Goal: Obtain resource: Download file/media

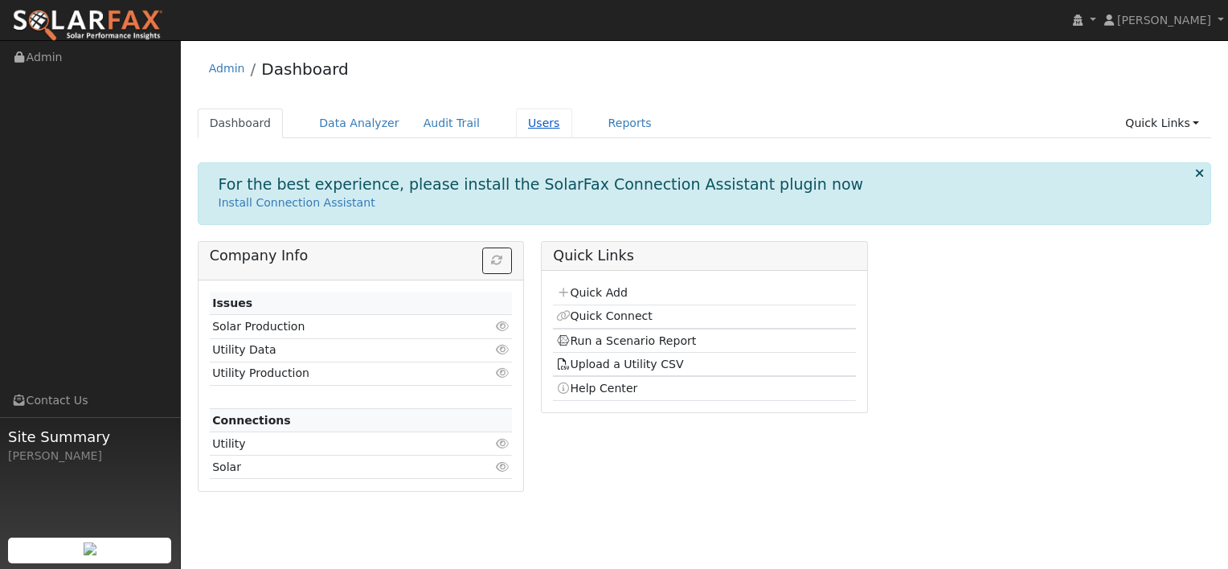
click at [524, 128] on link "Users" at bounding box center [544, 123] width 56 height 30
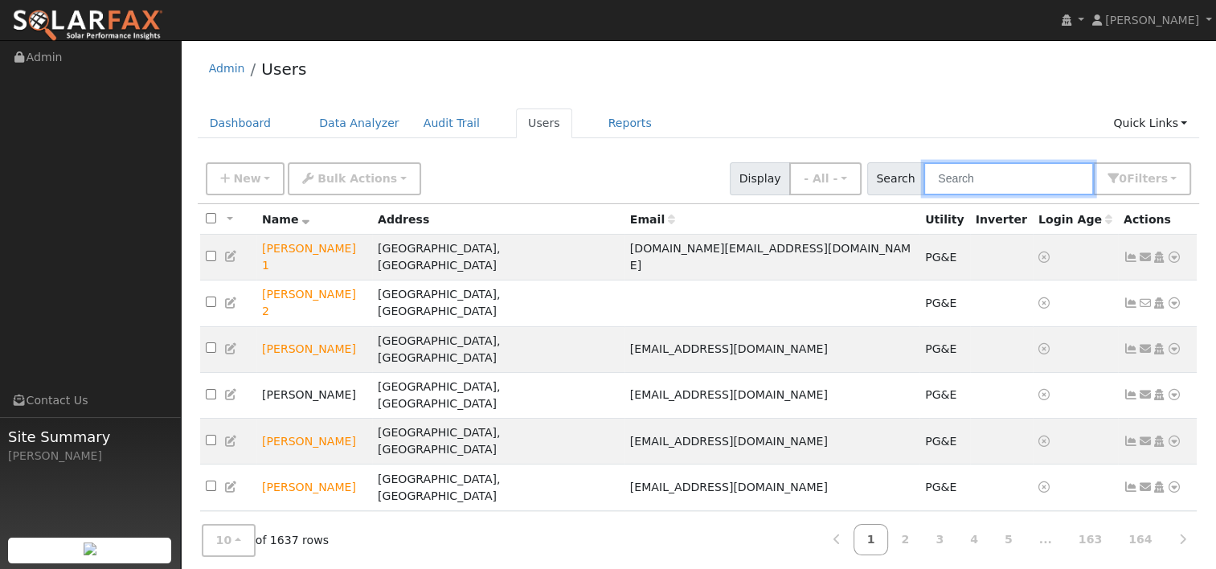
click at [1008, 178] on input "text" at bounding box center [1008, 178] width 170 height 33
paste input "[PERSON_NAME]"
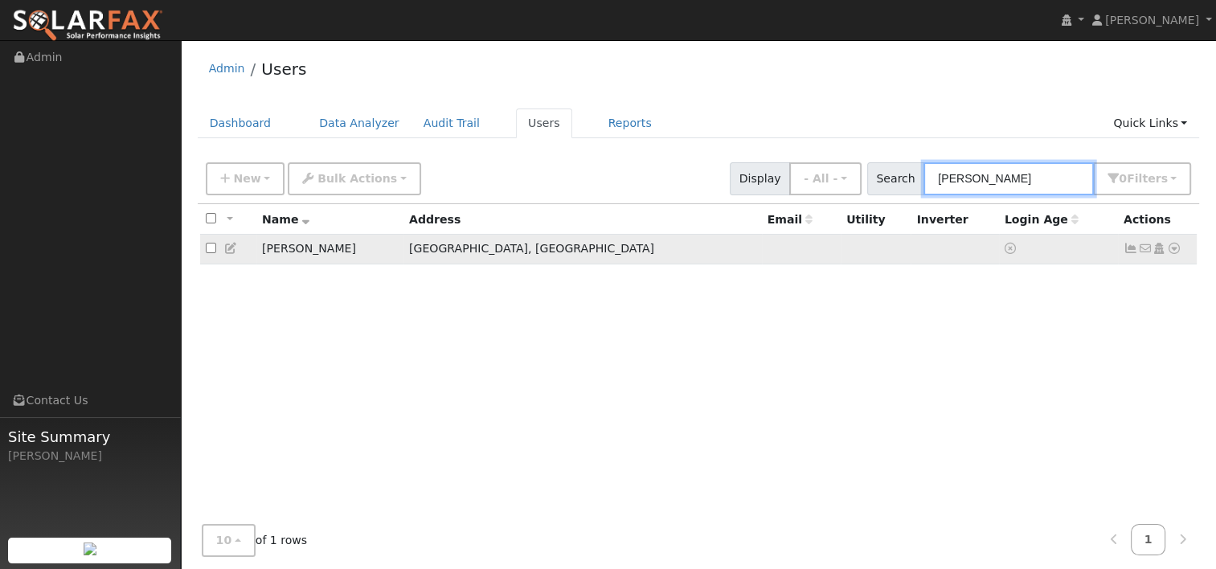
type input "[PERSON_NAME]"
click at [1173, 251] on icon at bounding box center [1174, 248] width 14 height 11
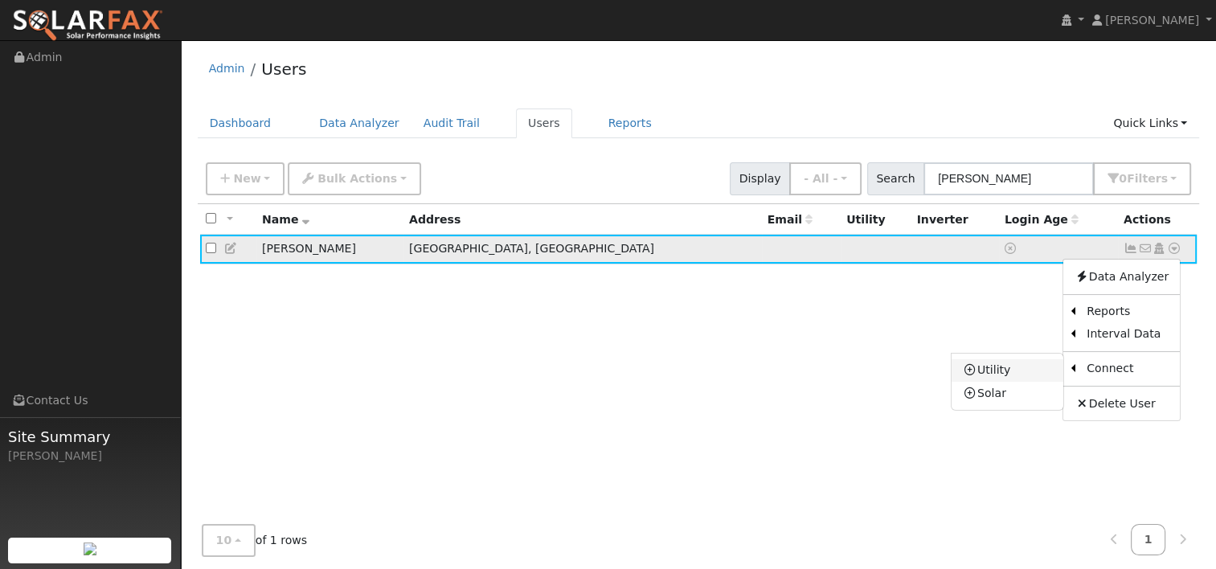
click at [1028, 370] on link "Utility" at bounding box center [1007, 370] width 112 height 22
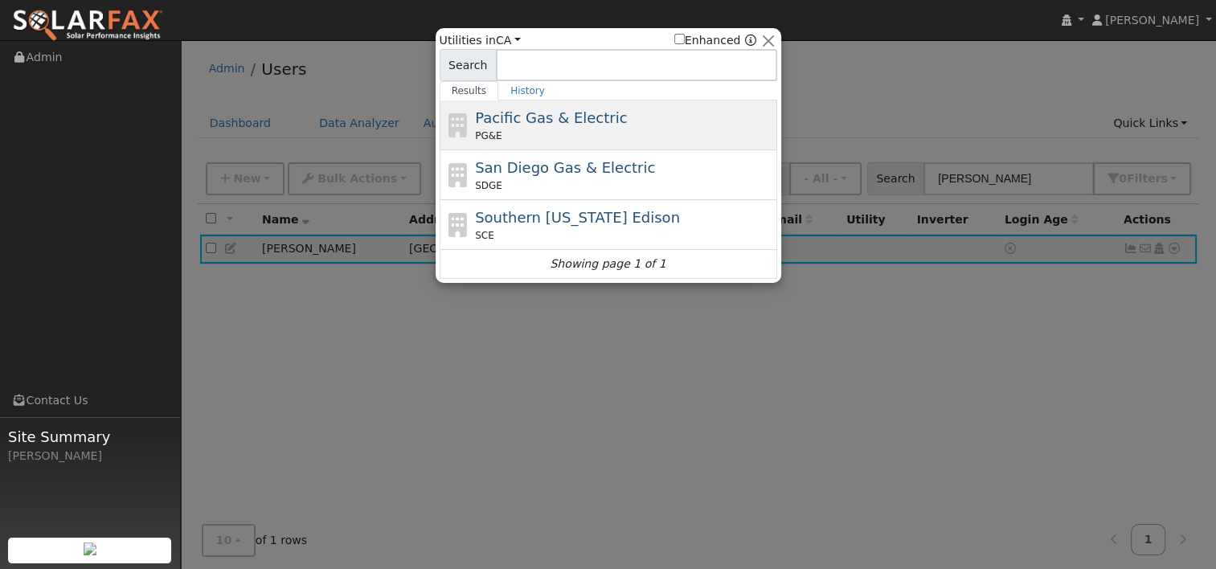
click at [533, 124] on span "Pacific Gas & Electric" at bounding box center [551, 117] width 152 height 17
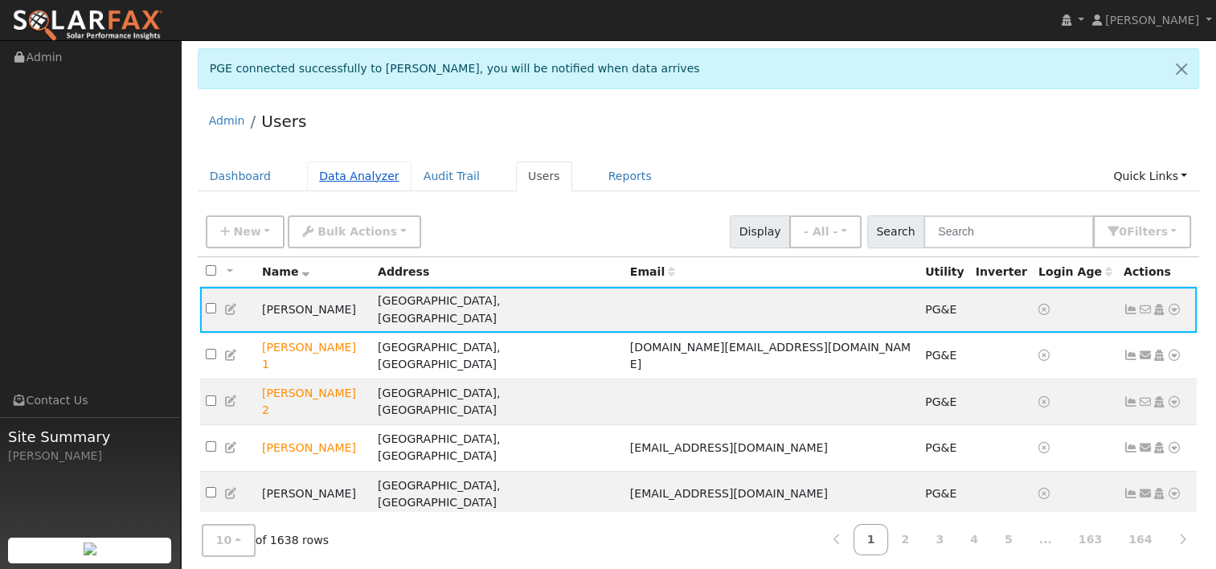
click at [336, 174] on link "Data Analyzer" at bounding box center [359, 177] width 104 height 30
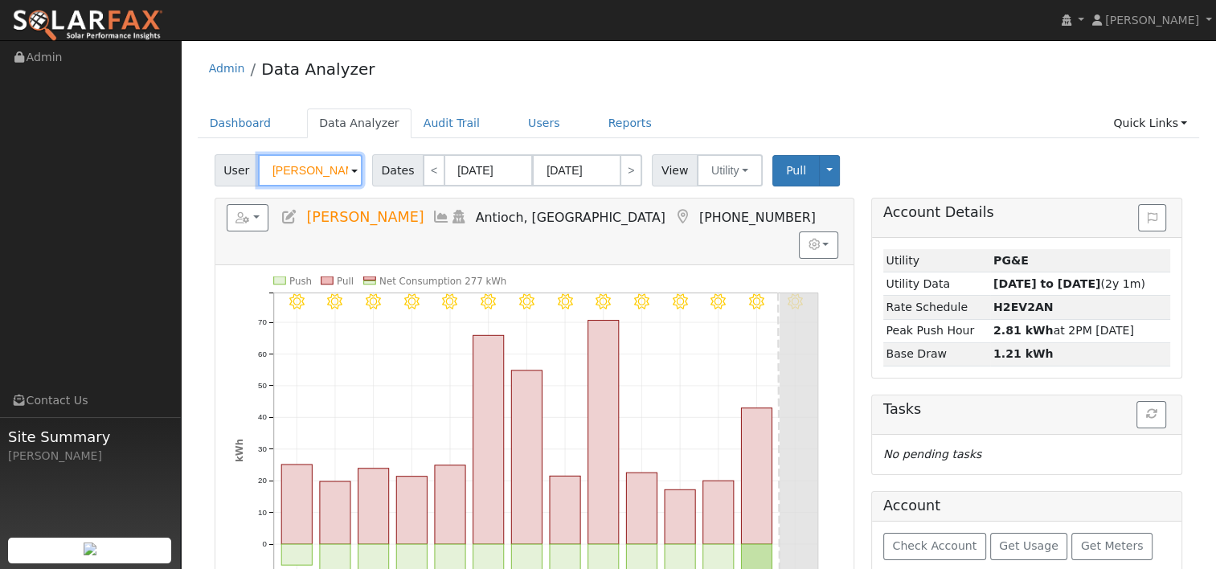
drag, startPoint x: 325, startPoint y: 168, endPoint x: 245, endPoint y: 171, distance: 80.4
click at [245, 171] on div "User Vish Manvi" at bounding box center [291, 170] width 152 height 32
paste input "[PERSON_NAME]"
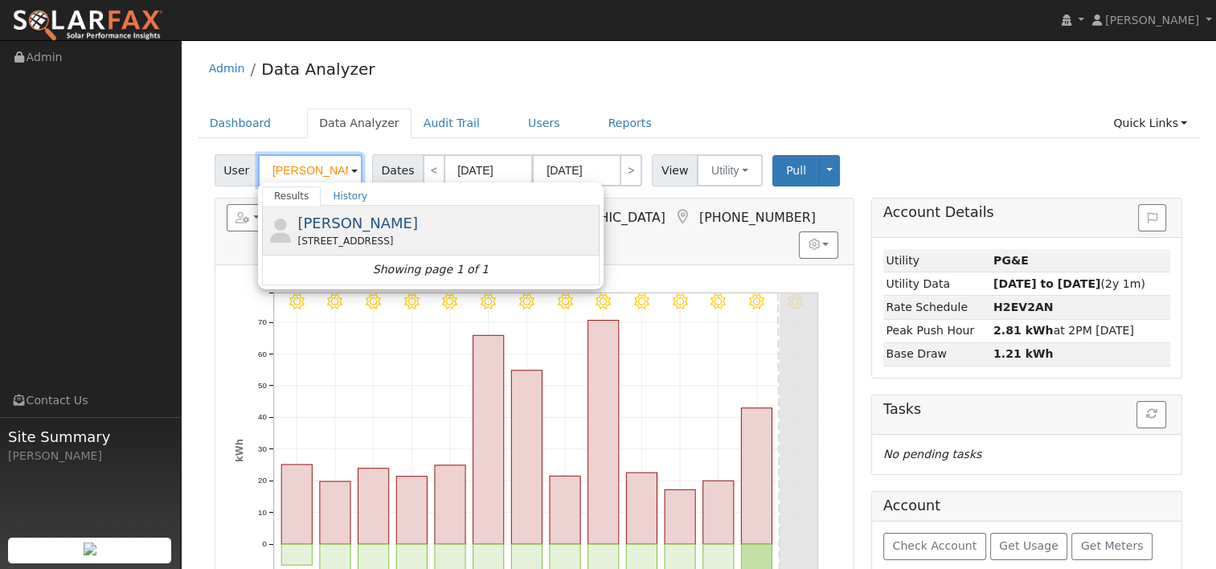
type input "[PERSON_NAME]"
click at [362, 225] on span "[PERSON_NAME]" at bounding box center [357, 223] width 121 height 17
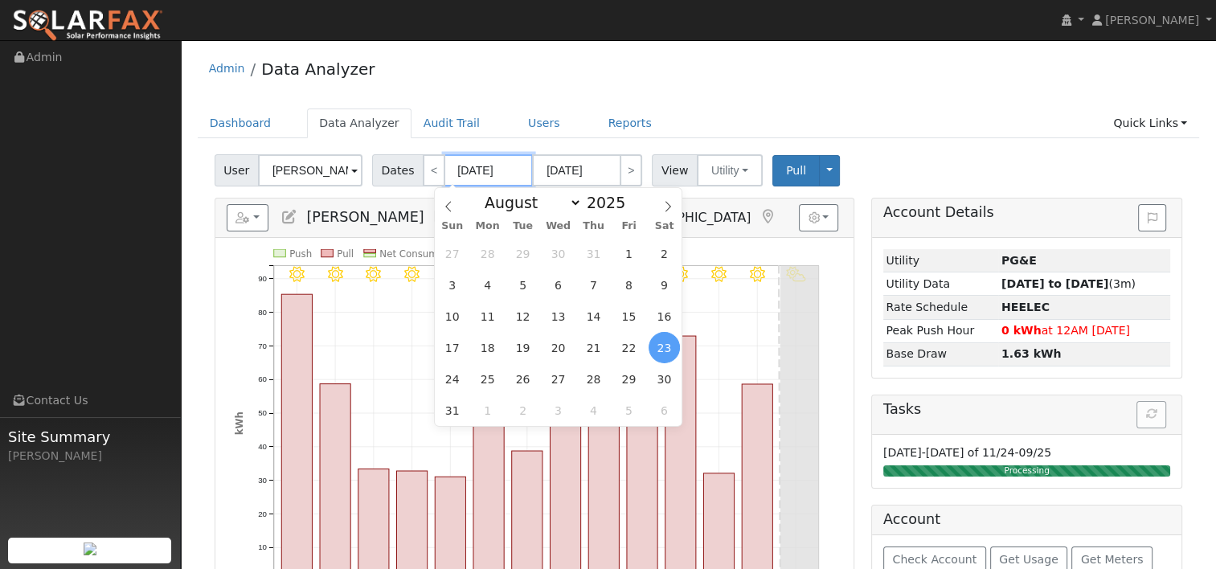
click at [469, 167] on input "08/23/2025" at bounding box center [488, 170] width 88 height 32
click at [628, 211] on span at bounding box center [633, 206] width 11 height 9
type input "2024"
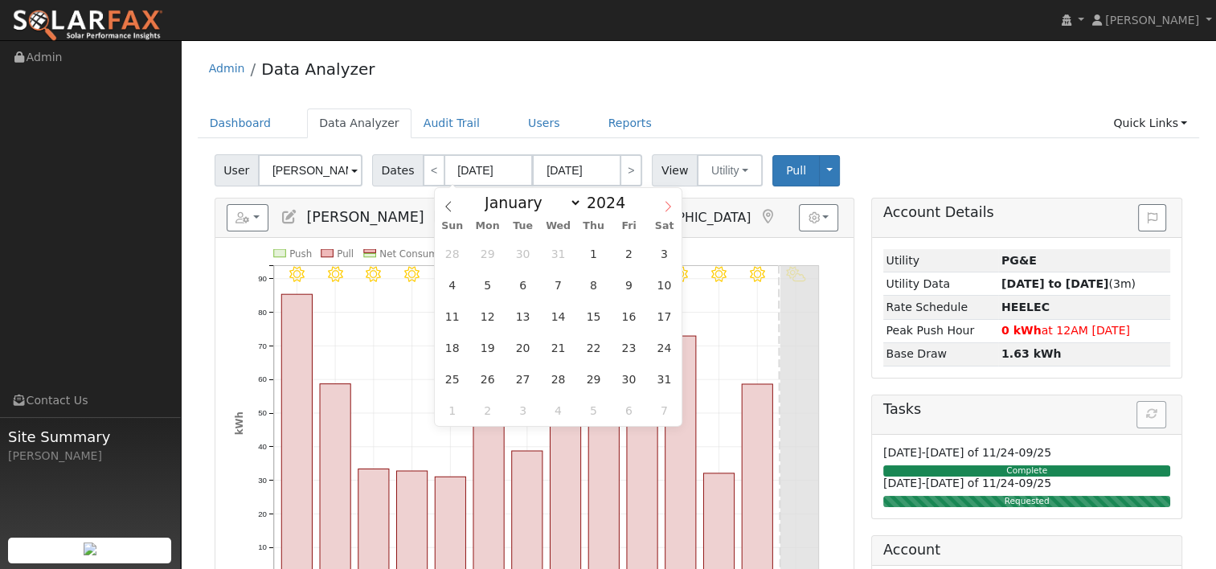
click at [670, 204] on icon at bounding box center [667, 206] width 11 height 11
select select "8"
click at [593, 254] on span "5" at bounding box center [593, 253] width 31 height 31
type input "09/05/2024"
type input "09/18/2024"
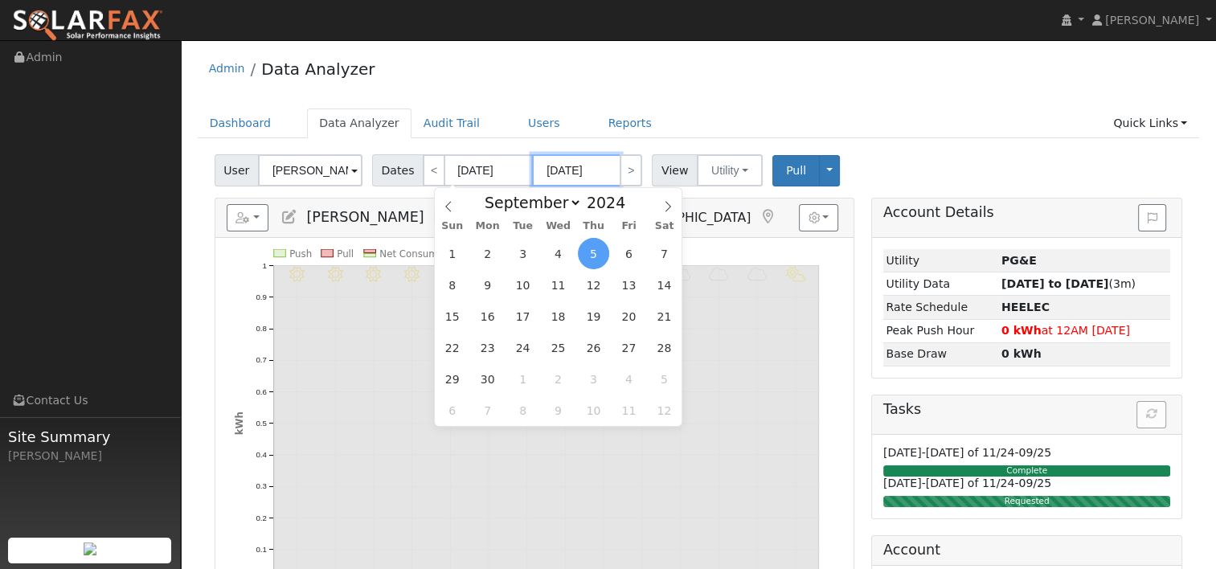
click at [576, 169] on input "09/18/2024" at bounding box center [576, 170] width 88 height 32
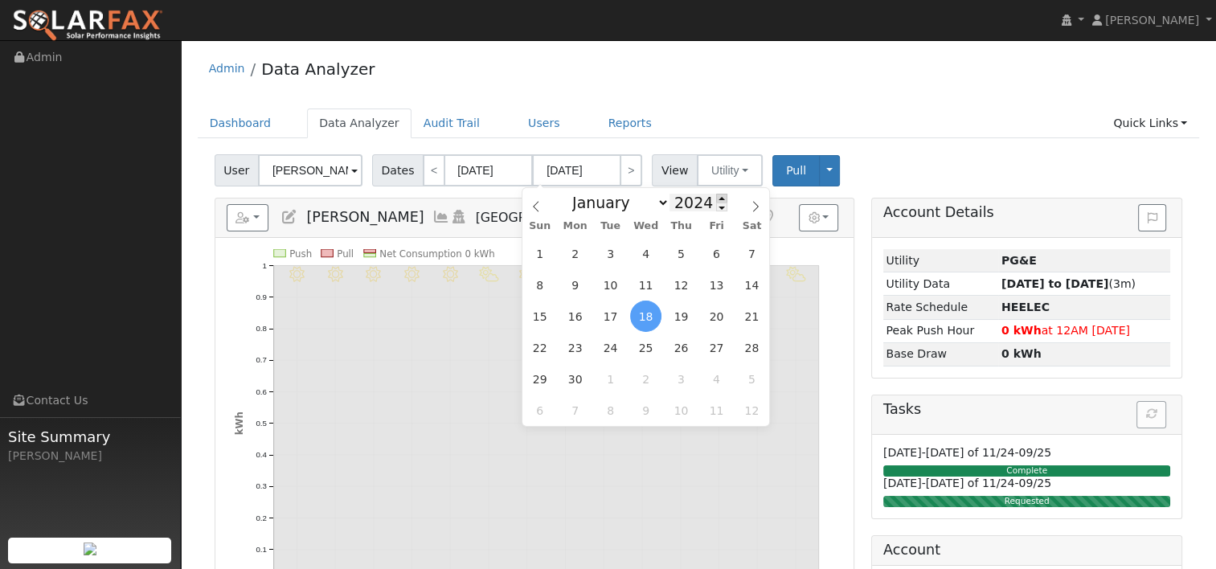
click at [716, 196] on span at bounding box center [721, 198] width 11 height 9
type input "2025"
click at [689, 251] on span "4" at bounding box center [680, 253] width 31 height 31
type input "09/04/2025"
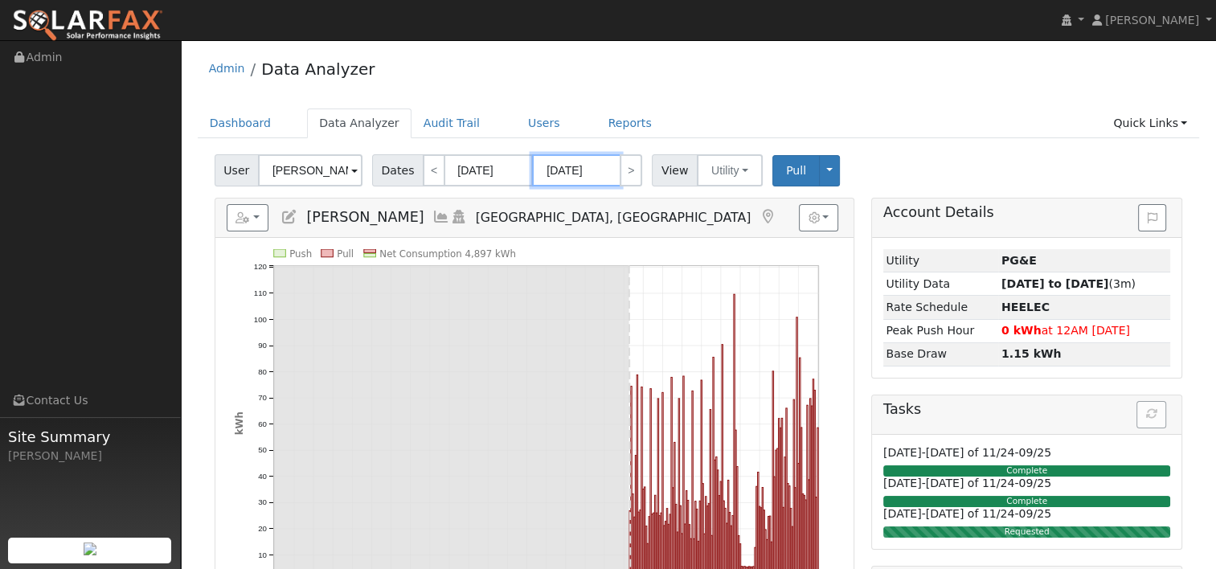
scroll to position [80, 0]
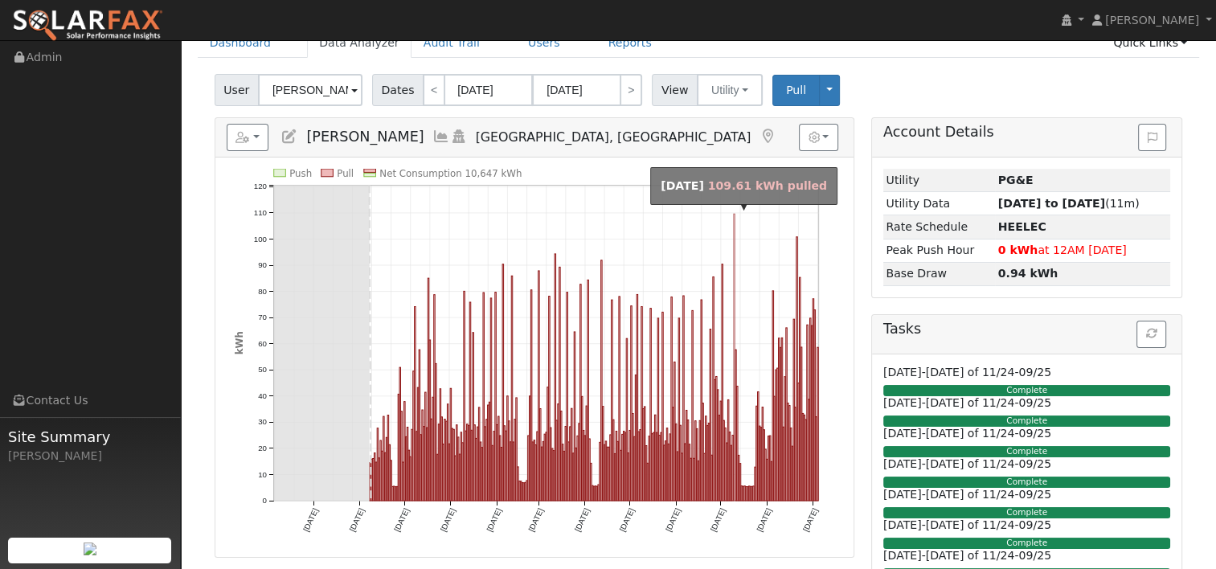
click at [733, 237] on rect "onclick=""" at bounding box center [733, 357] width 1 height 287
type input "07/10/2025"
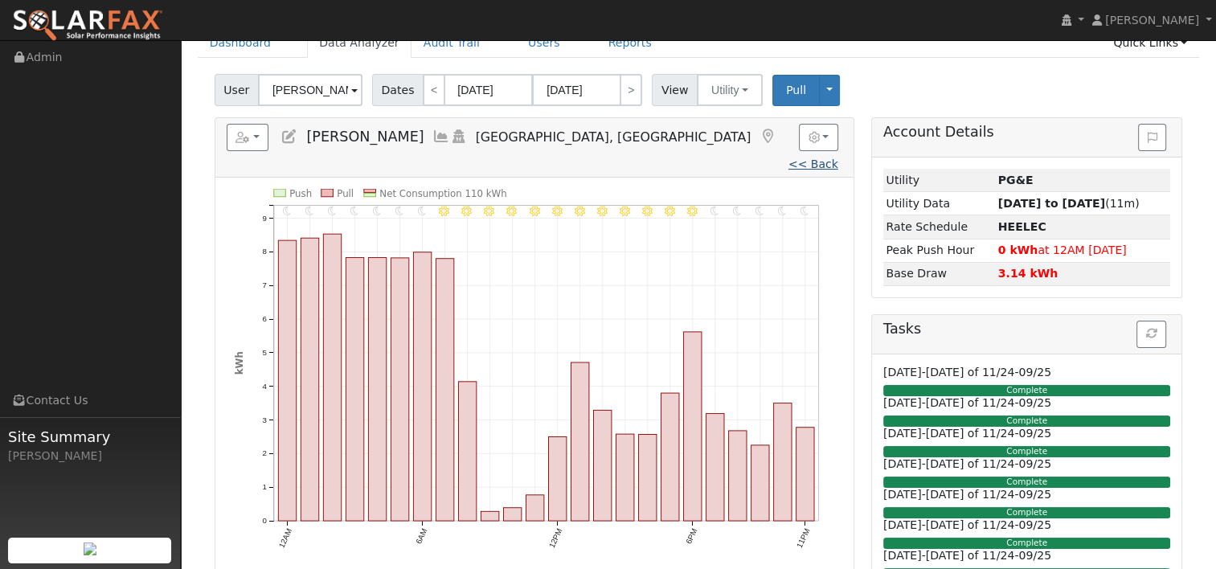
click at [788, 157] on link "<< Back" at bounding box center [813, 163] width 50 height 13
type input "09/05/2024"
type input "09/04/2025"
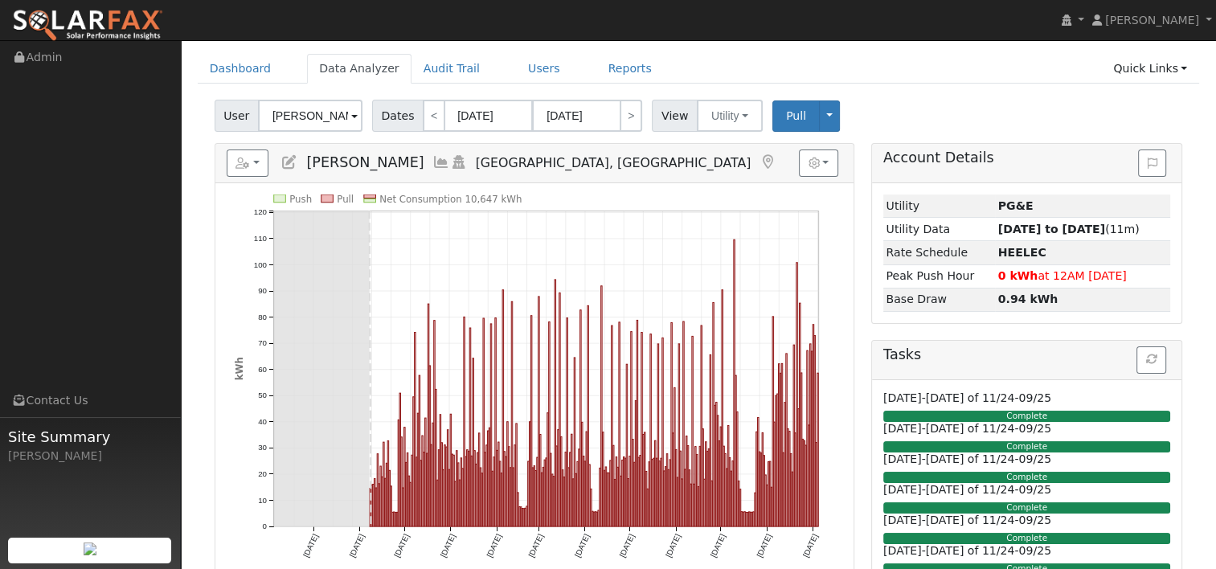
scroll to position [80, 0]
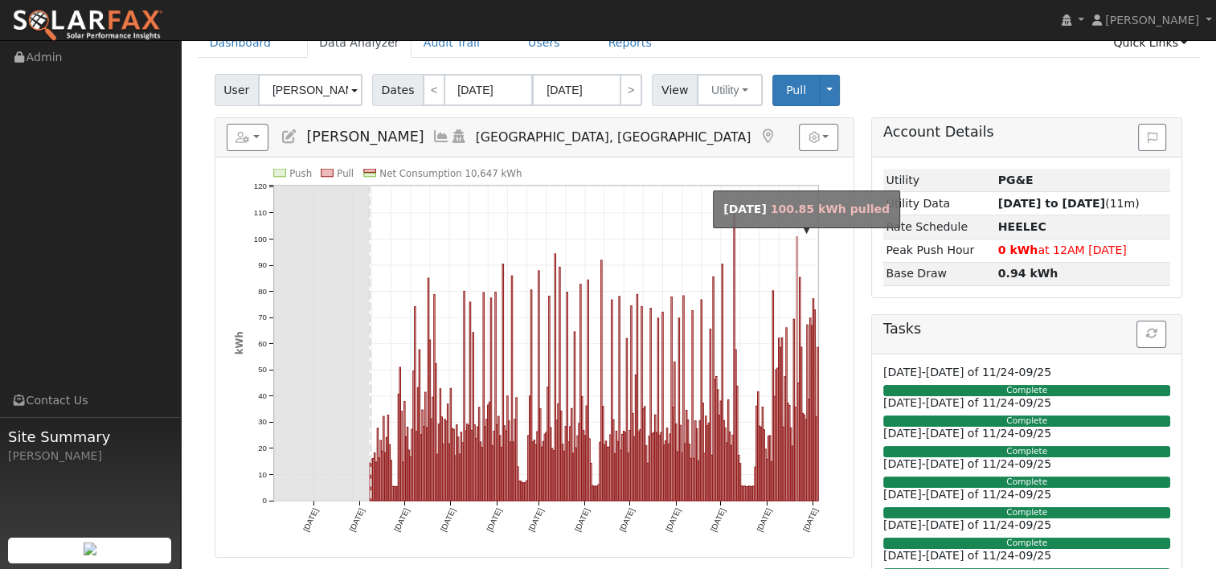
click at [795, 247] on rect "onclick=""" at bounding box center [795, 369] width 1 height 264
type input "08/21/2025"
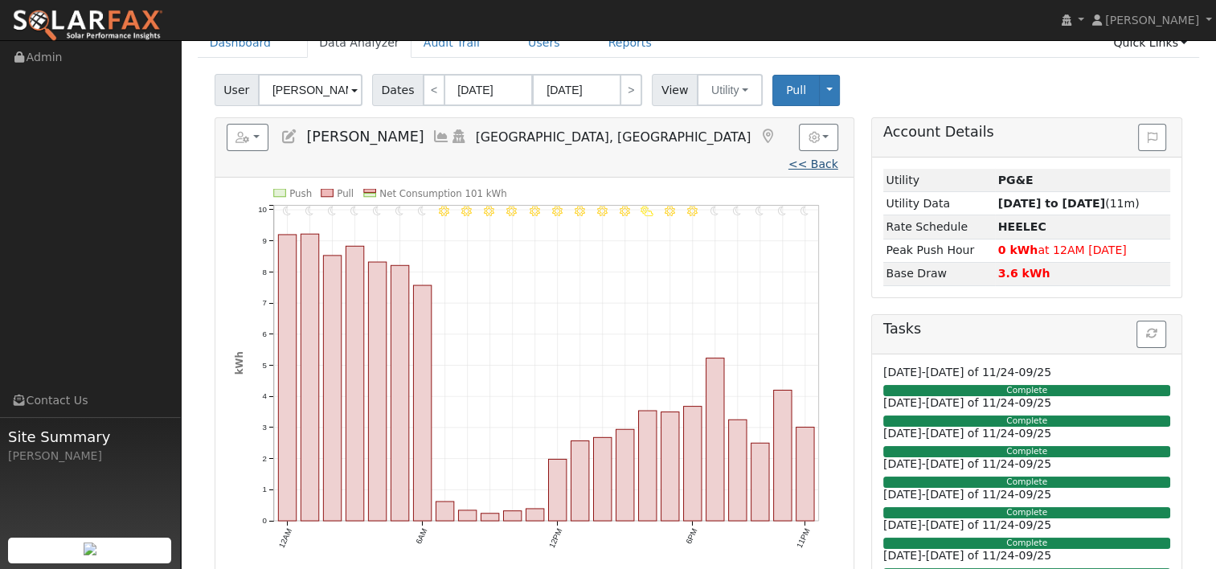
click at [788, 157] on link "<< Back" at bounding box center [813, 163] width 50 height 13
type input "09/05/2024"
type input "09/04/2025"
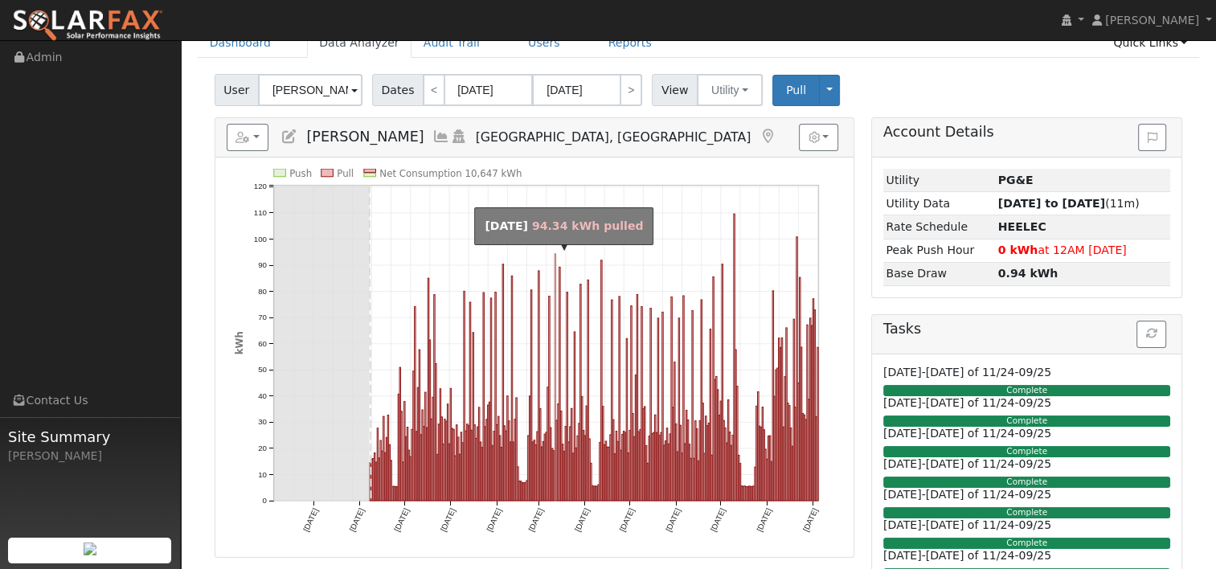
click at [554, 309] on rect "onclick=""" at bounding box center [554, 377] width 1 height 247
type input "03/12/2025"
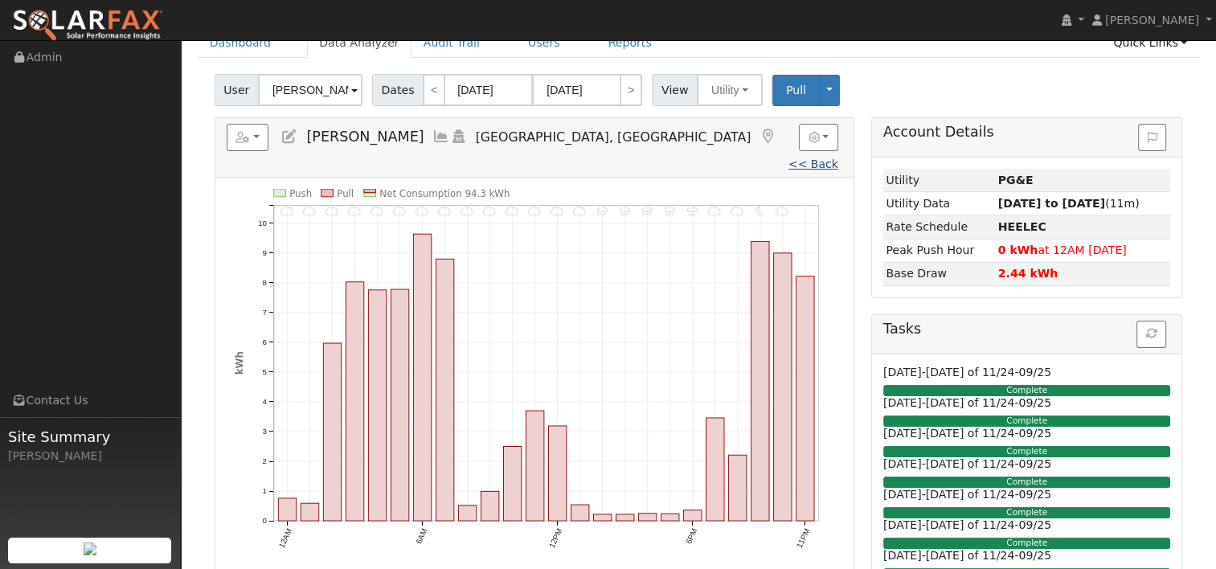
click at [788, 157] on link "<< Back" at bounding box center [813, 163] width 50 height 13
type input "09/05/2024"
type input "09/04/2025"
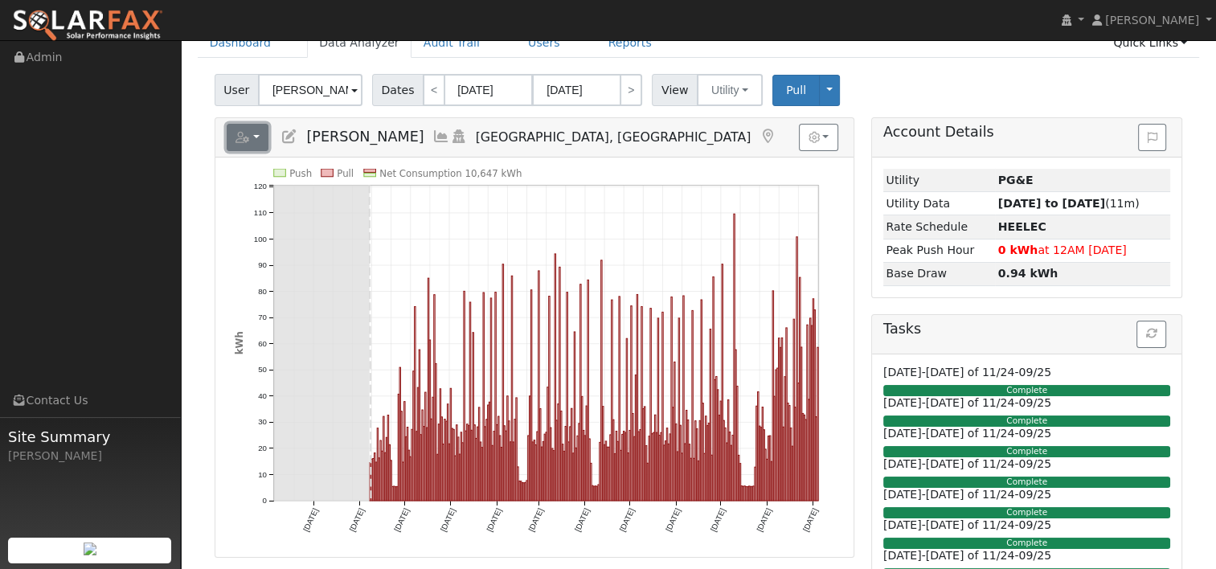
click at [264, 132] on button "button" at bounding box center [248, 137] width 43 height 27
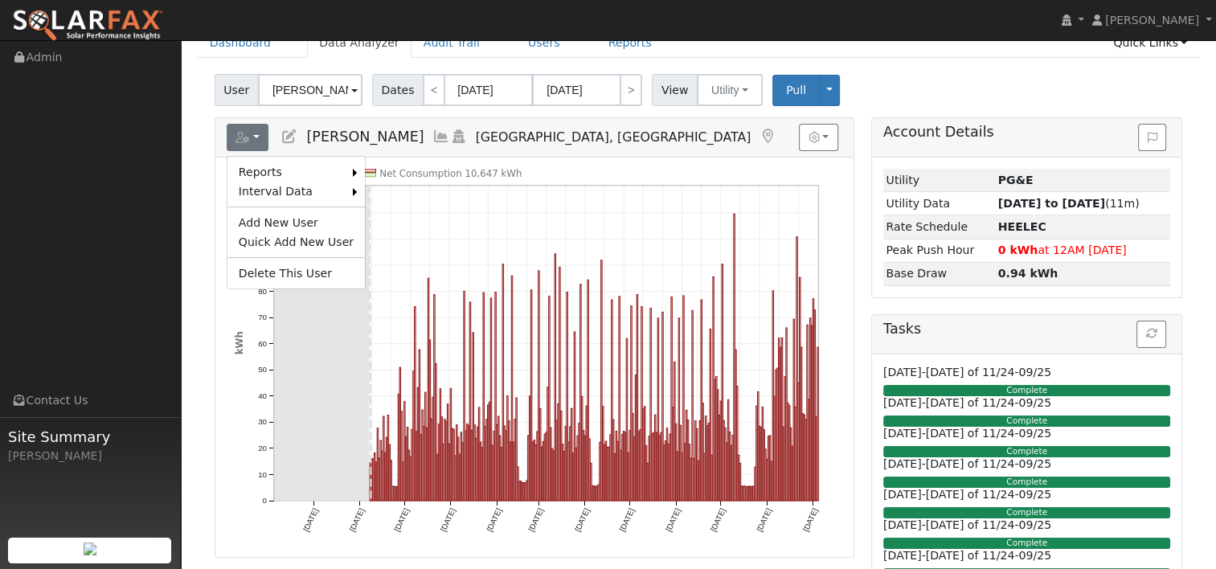
click at [0, 0] on link "Export to CSV" at bounding box center [0, 0] width 0 height 0
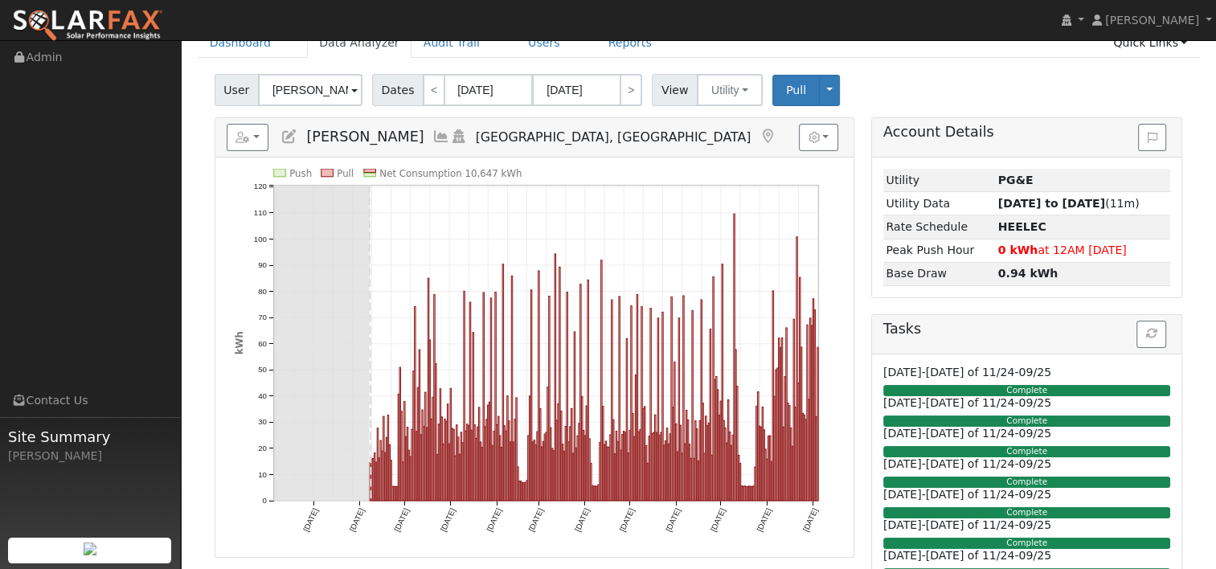
scroll to position [0, 0]
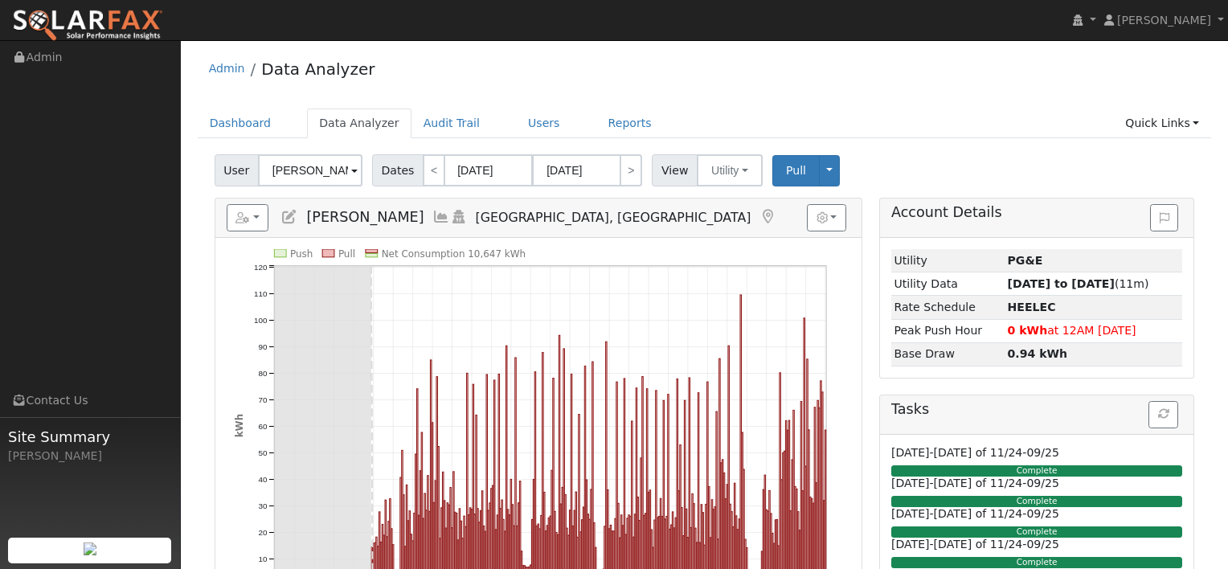
select select "8"
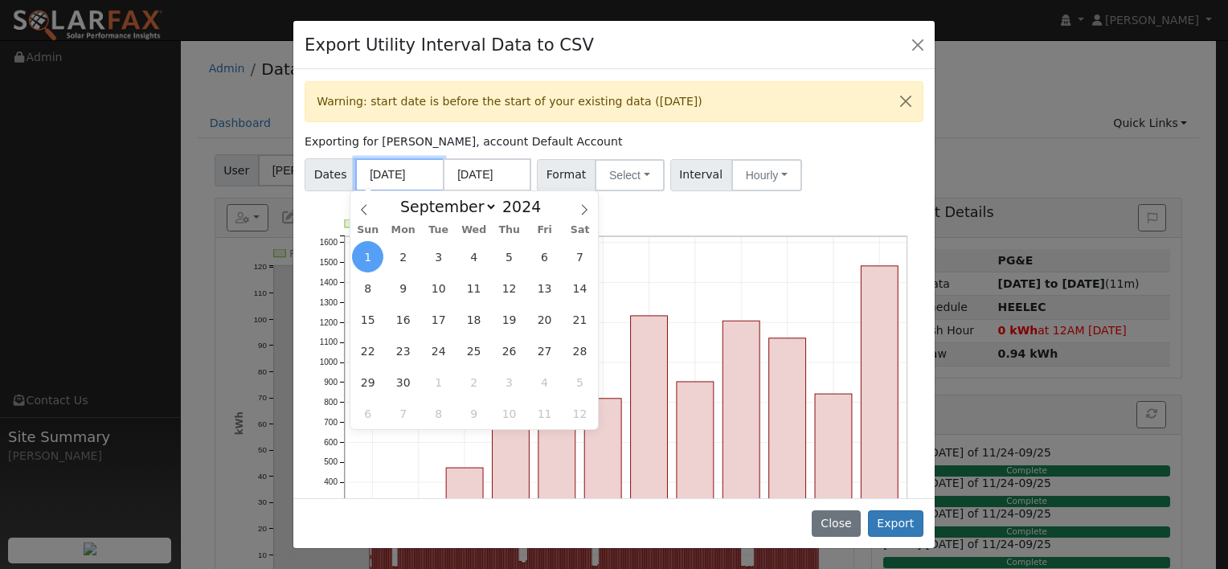
click at [373, 178] on input "09/01/2024" at bounding box center [399, 174] width 88 height 33
click at [544, 213] on span at bounding box center [549, 210] width 11 height 9
type input "2023"
click at [585, 210] on icon at bounding box center [584, 210] width 6 height 10
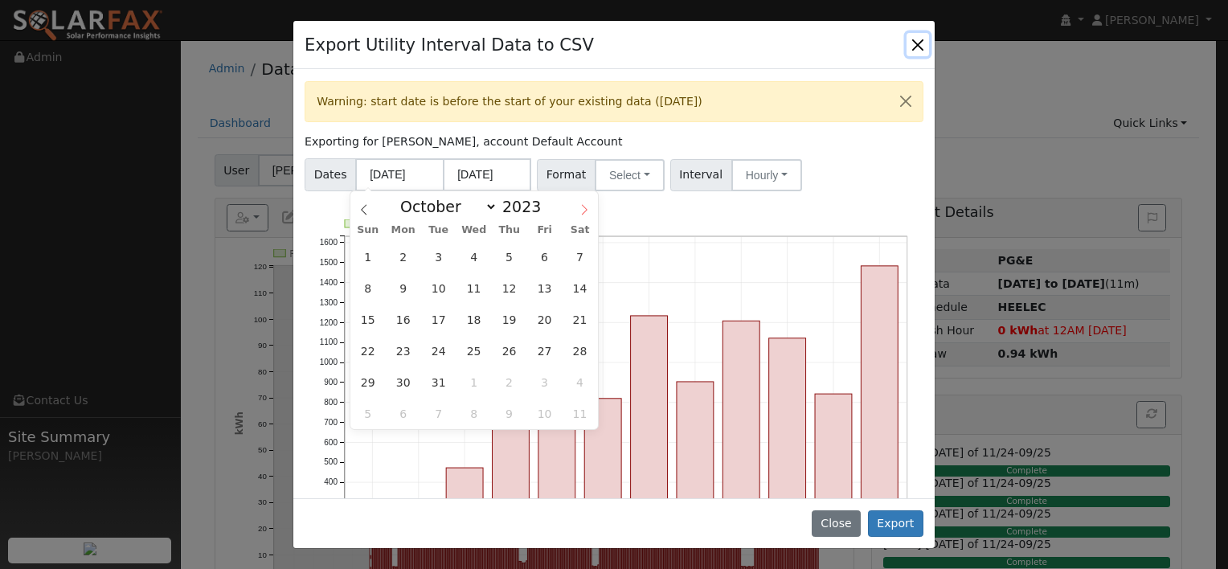
select select "10"
click at [472, 289] on span "8" at bounding box center [473, 287] width 31 height 31
type input "11/08/2023"
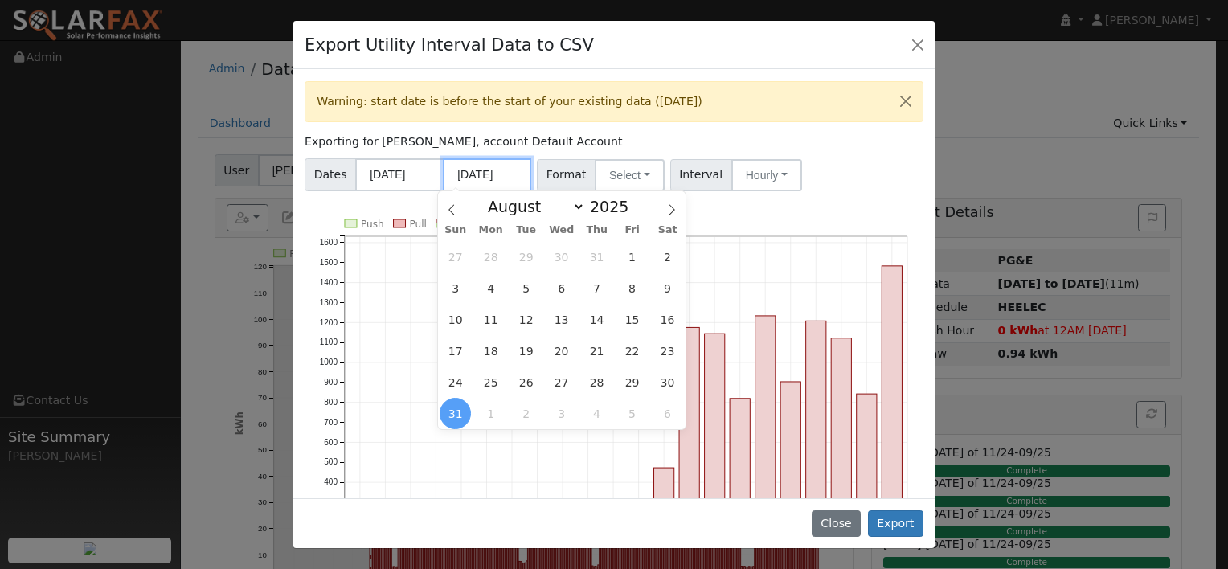
click at [495, 170] on input "08/31/2025" at bounding box center [487, 174] width 88 height 33
click at [632, 214] on span at bounding box center [637, 210] width 11 height 9
type input "2024"
click at [671, 211] on icon at bounding box center [671, 209] width 11 height 11
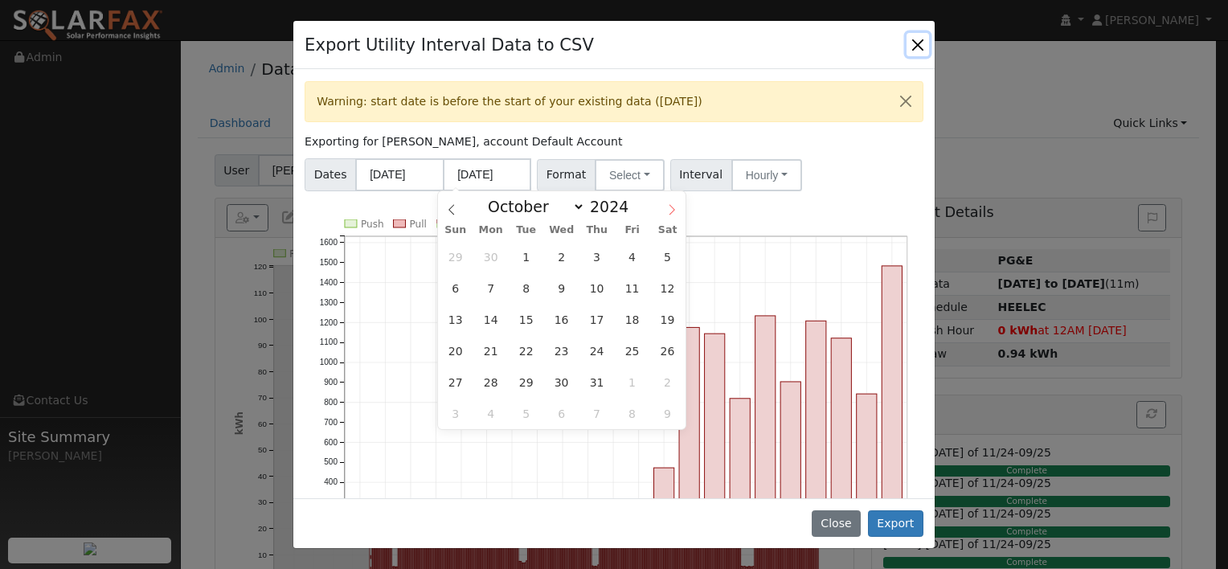
click at [671, 211] on icon at bounding box center [671, 209] width 11 height 11
select select "10"
click at [591, 287] on span "7" at bounding box center [596, 287] width 31 height 31
type input "11/07/2024"
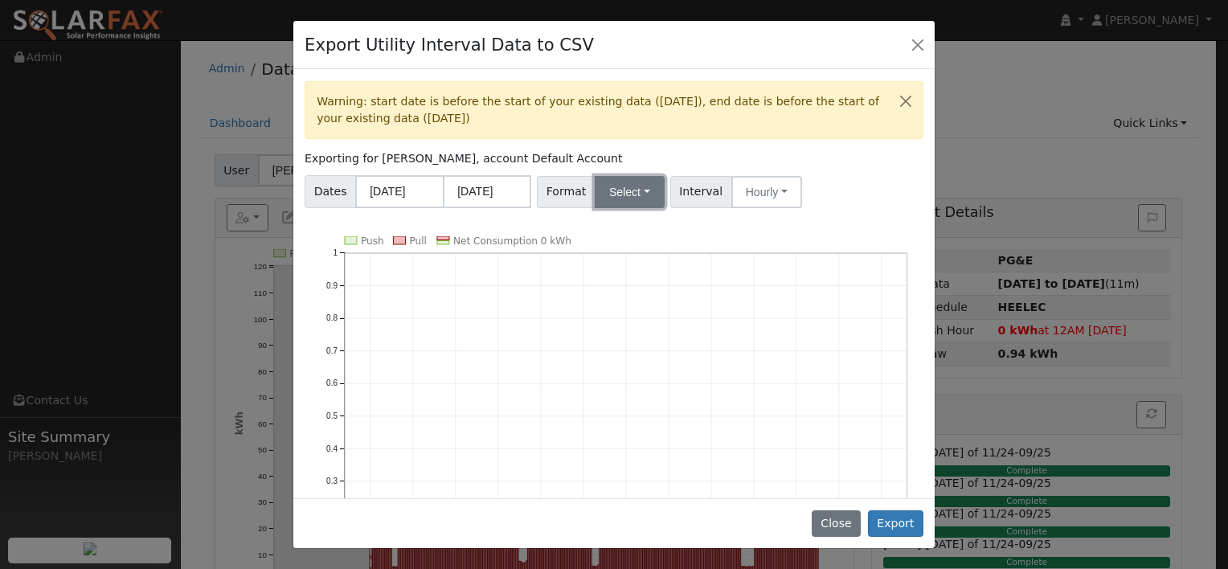
click at [636, 196] on button "Select" at bounding box center [630, 192] width 70 height 32
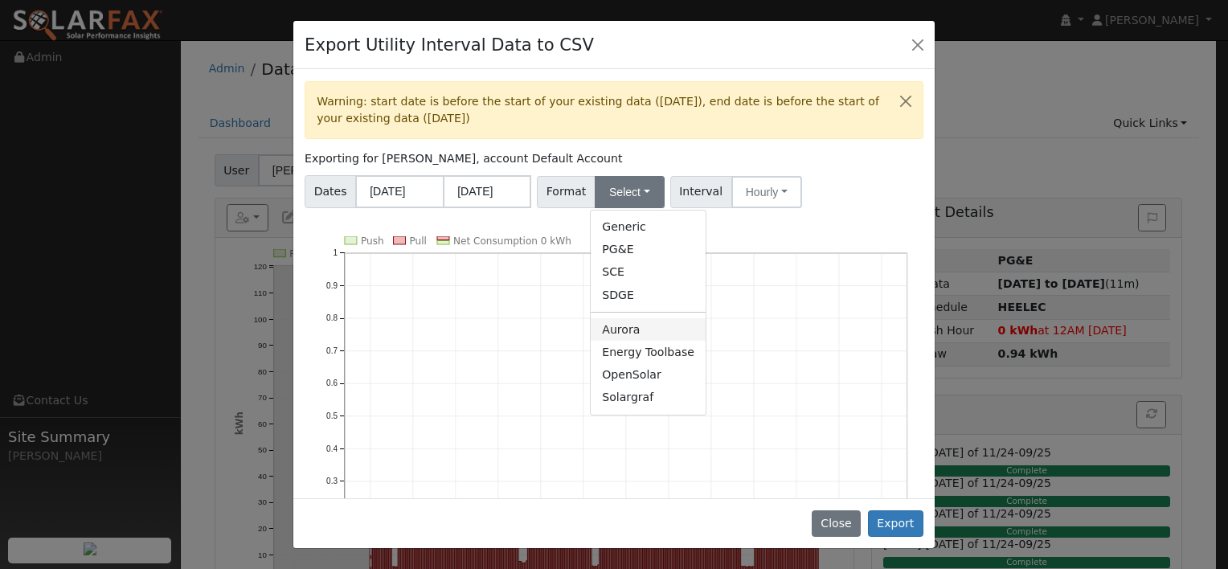
click at [613, 334] on link "Aurora" at bounding box center [648, 329] width 115 height 22
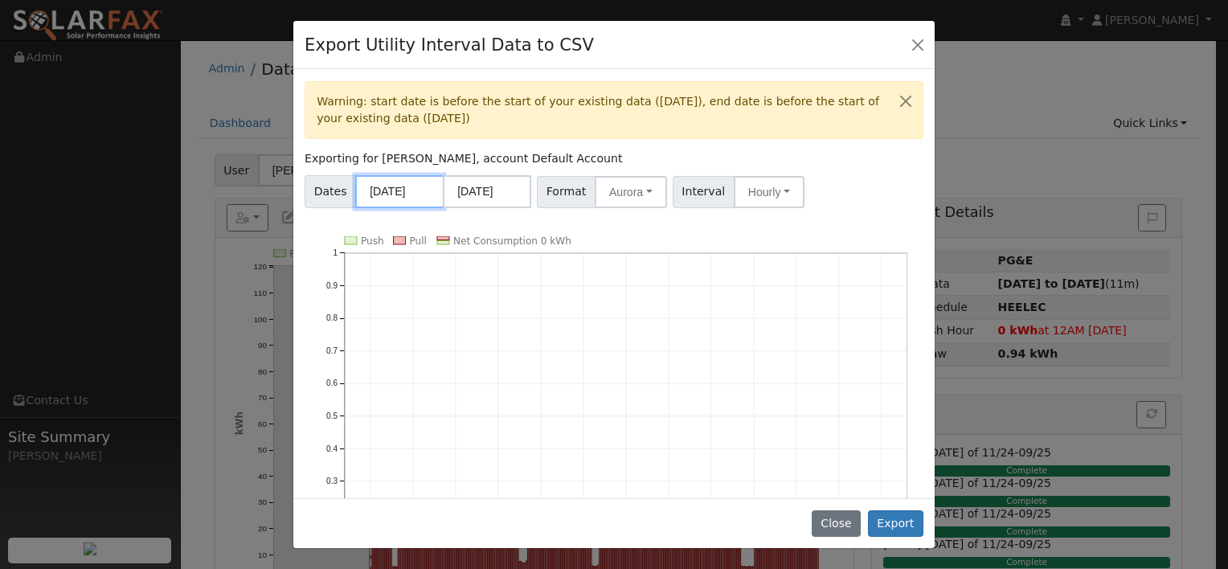
click at [411, 199] on input "11/08/2023" at bounding box center [399, 191] width 88 height 33
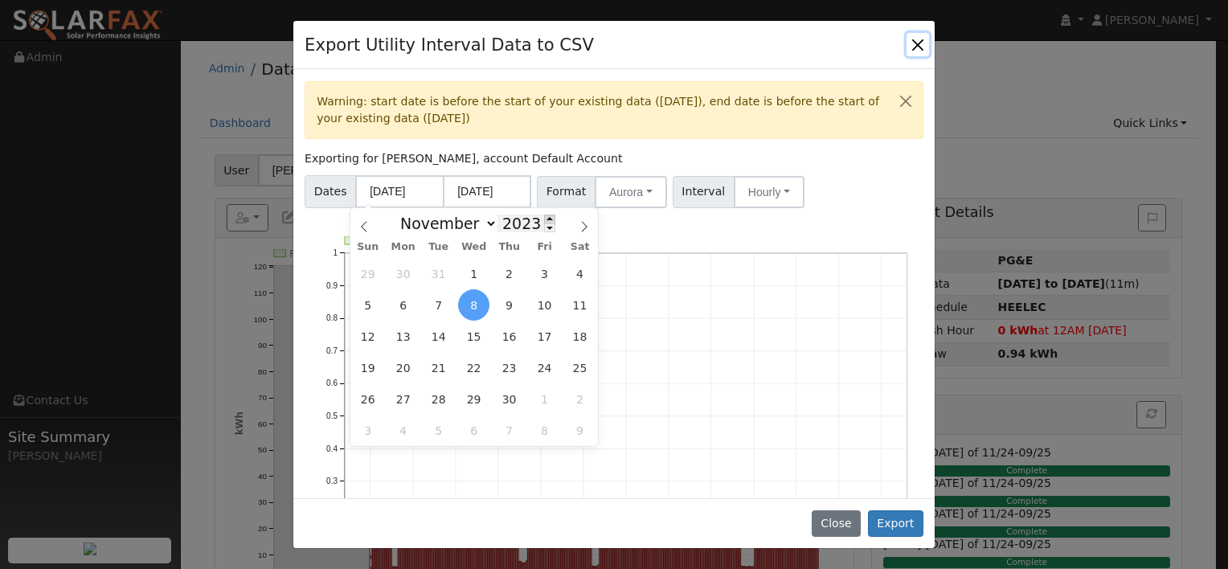
click at [544, 219] on span at bounding box center [549, 219] width 11 height 9
type input "2024"
click at [550, 311] on span "8" at bounding box center [544, 304] width 31 height 31
type input "11/08/2024"
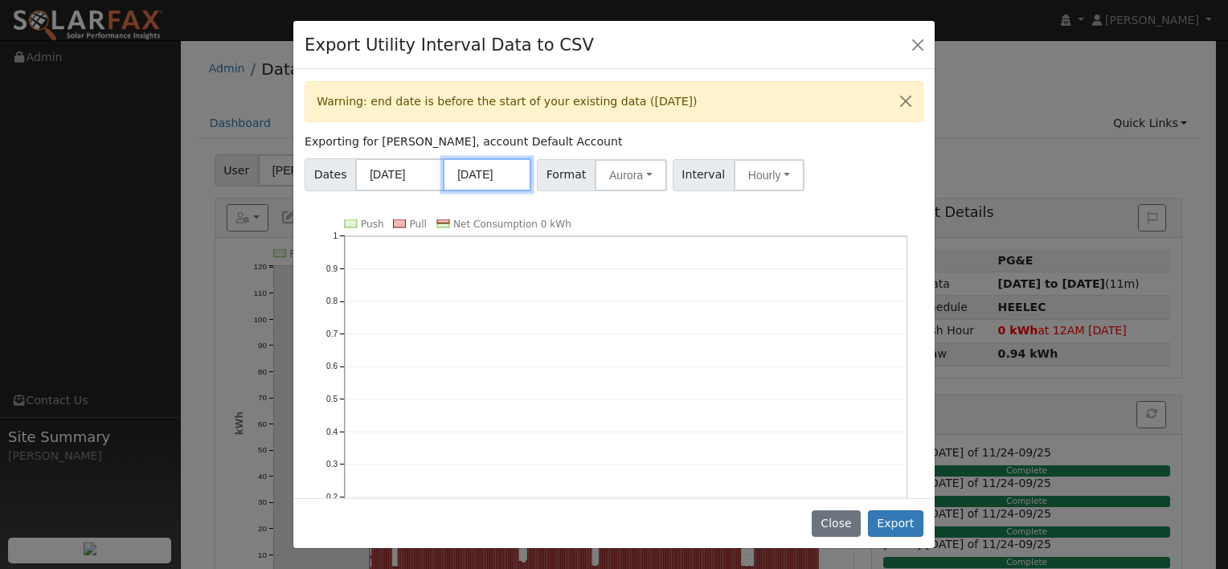
click at [493, 170] on input "11/07/2024" at bounding box center [487, 174] width 88 height 33
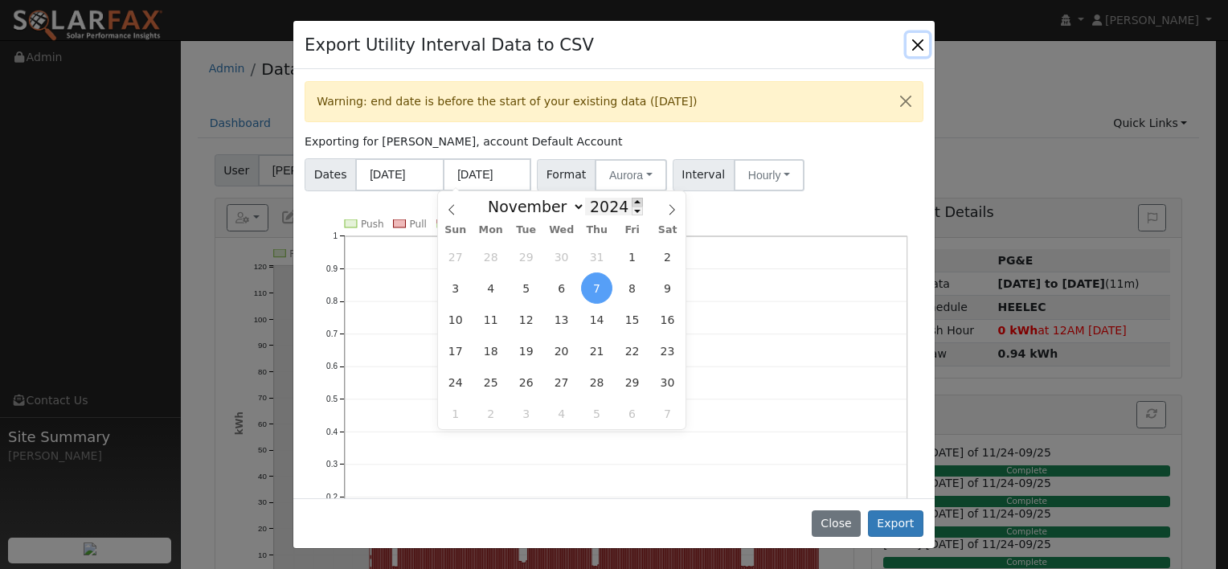
click at [632, 202] on span at bounding box center [637, 202] width 11 height 9
type input "2025"
click at [452, 211] on icon at bounding box center [451, 209] width 11 height 11
select select "8"
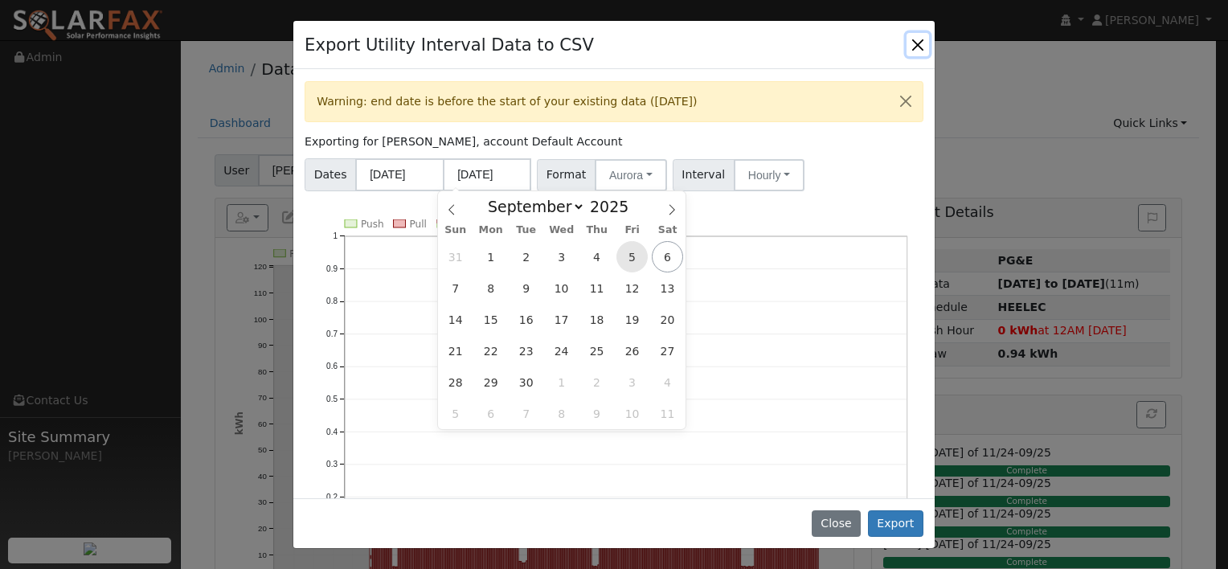
click at [629, 254] on span "5" at bounding box center [631, 256] width 31 height 31
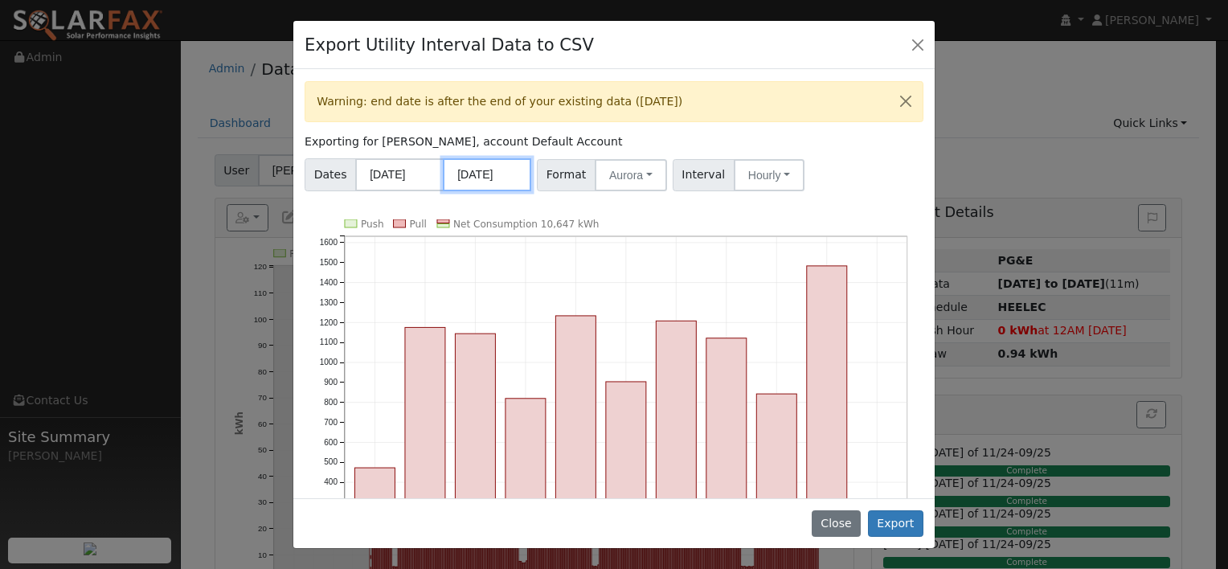
click at [499, 175] on input "09/05/2025" at bounding box center [487, 174] width 88 height 33
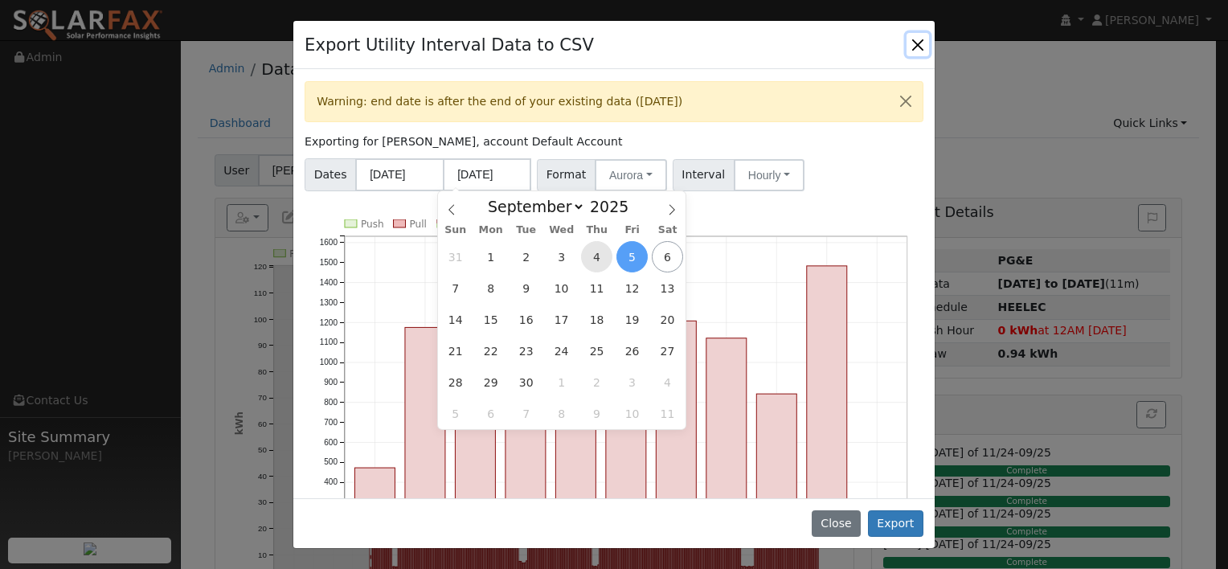
click at [600, 259] on span "4" at bounding box center [596, 256] width 31 height 31
type input "09/04/2025"
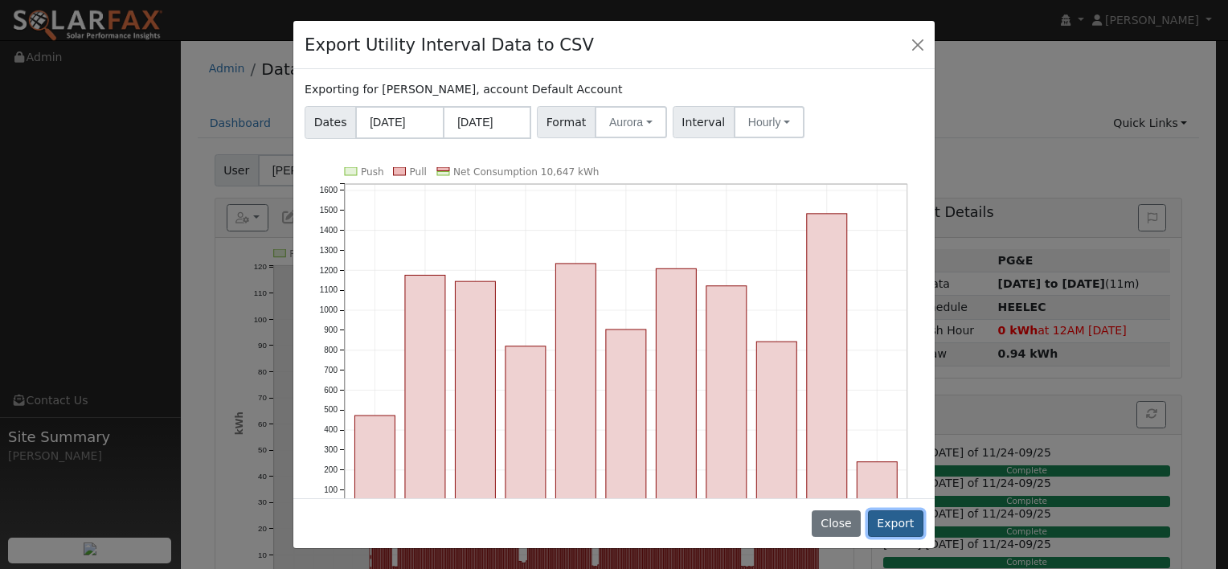
click at [898, 527] on button "Export" at bounding box center [895, 523] width 55 height 27
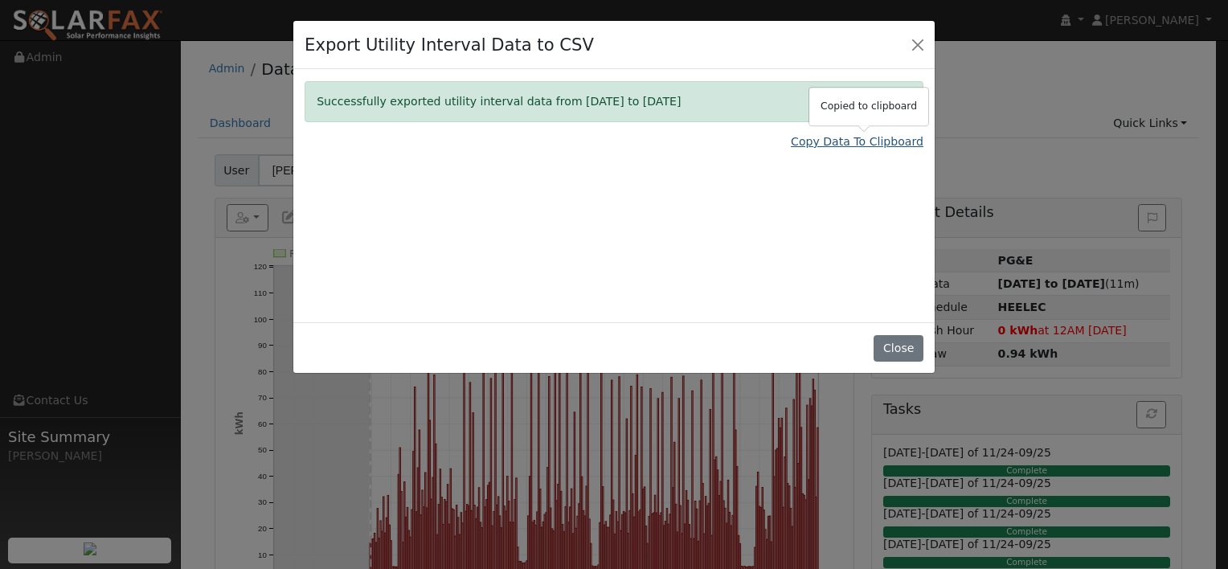
click at [827, 145] on link "Copy Data To Clipboard" at bounding box center [857, 141] width 133 height 17
click at [912, 43] on button "Close" at bounding box center [917, 44] width 22 height 22
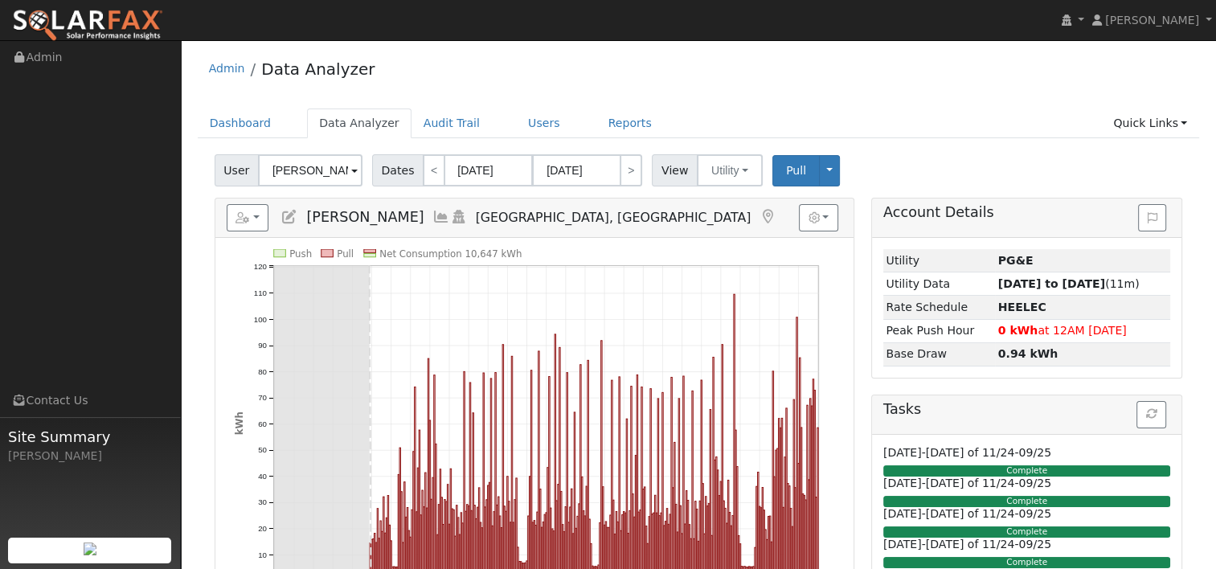
scroll to position [80, 0]
